Goal: Information Seeking & Learning: Learn about a topic

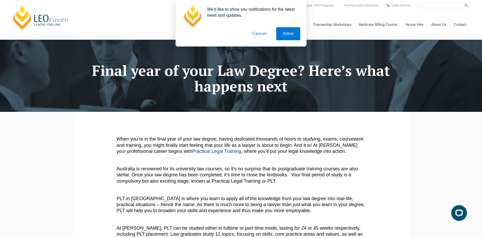
click at [259, 32] on button "Cancel" at bounding box center [259, 33] width 27 height 13
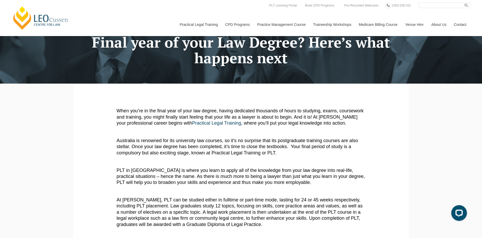
scroll to position [26, 0]
